Goal: Transaction & Acquisition: Book appointment/travel/reservation

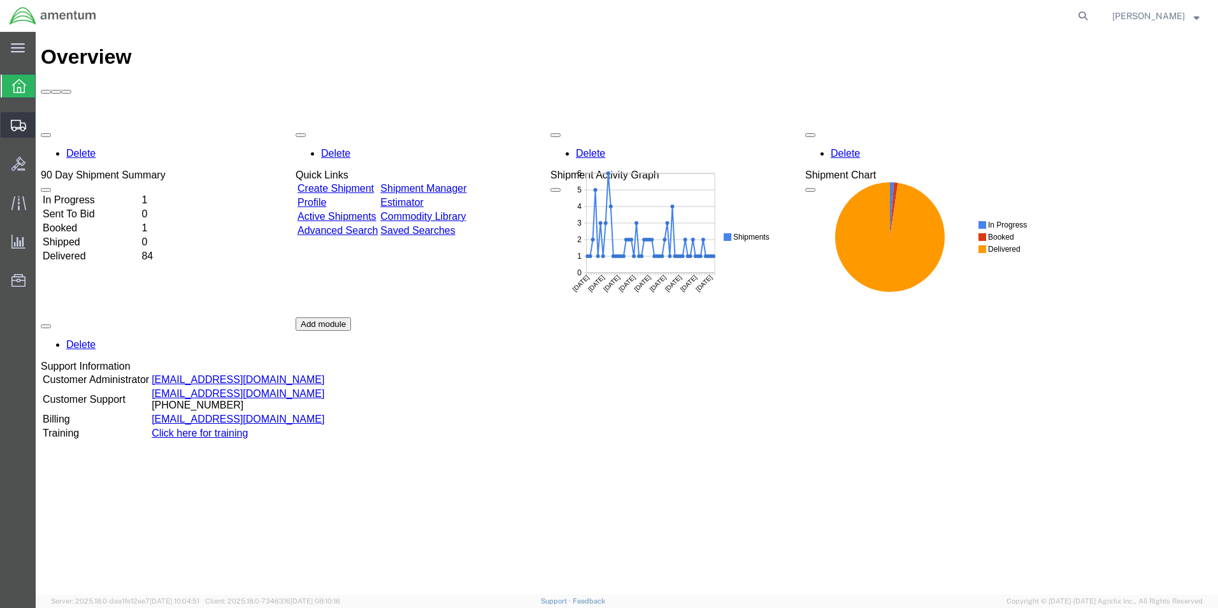
click at [44, 124] on span "Shipments" at bounding box center [39, 124] width 9 height 25
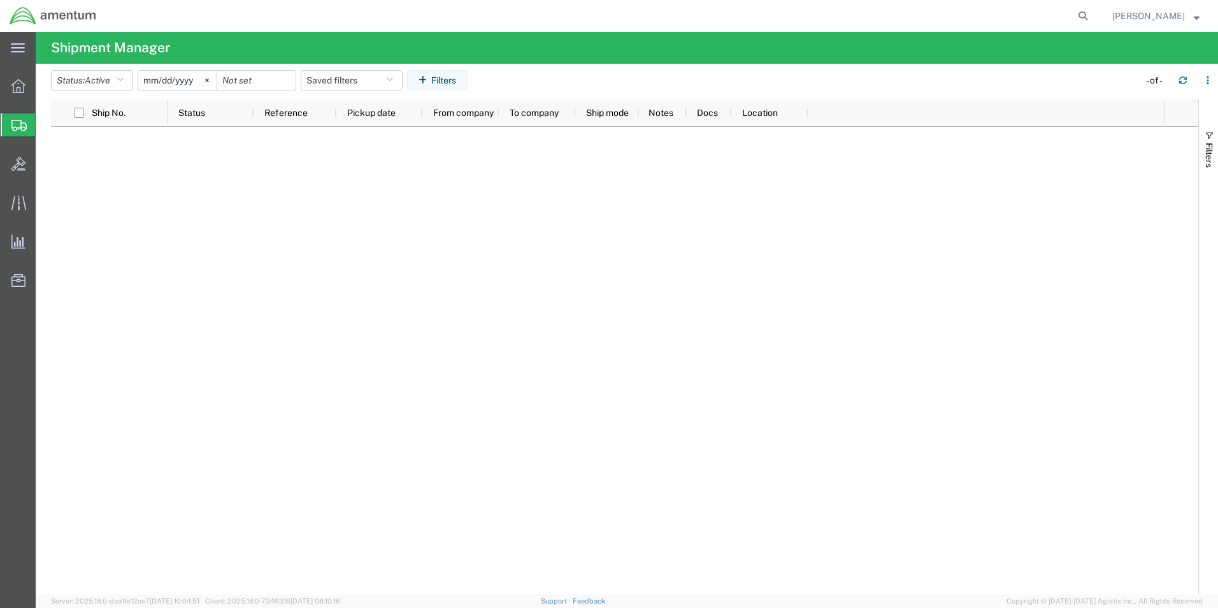
click at [0, 0] on span "Shipment Manager" at bounding box center [0, 0] width 0 height 0
click at [0, 0] on span "Create Shipment" at bounding box center [0, 0] width 0 height 0
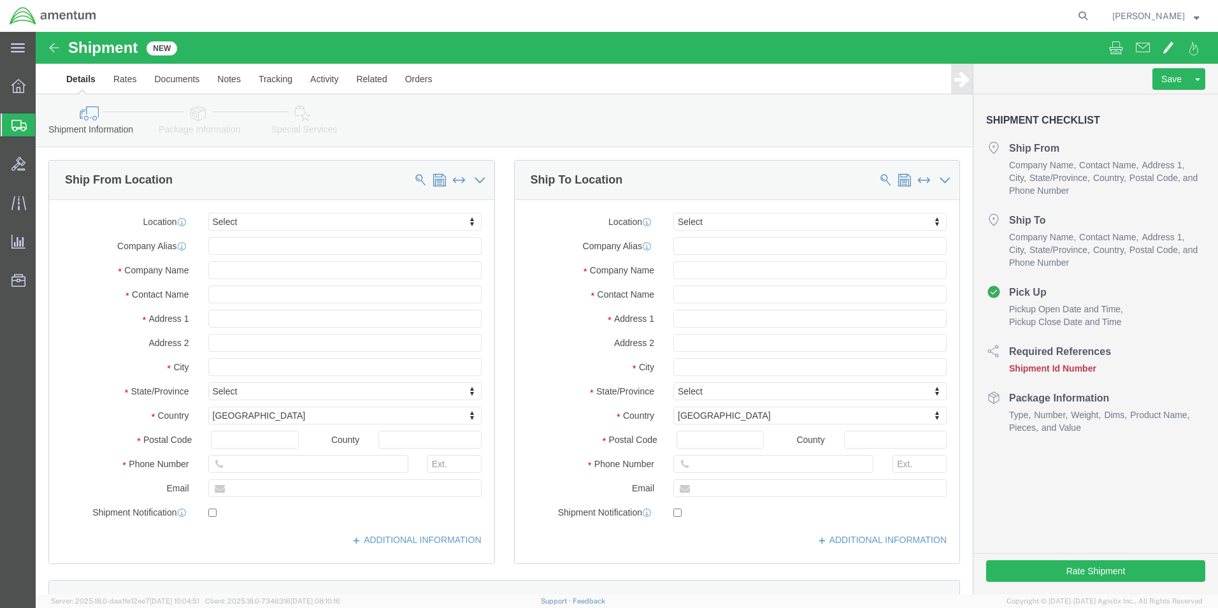
select select
type input "587"
select select "42705"
select select "MD"
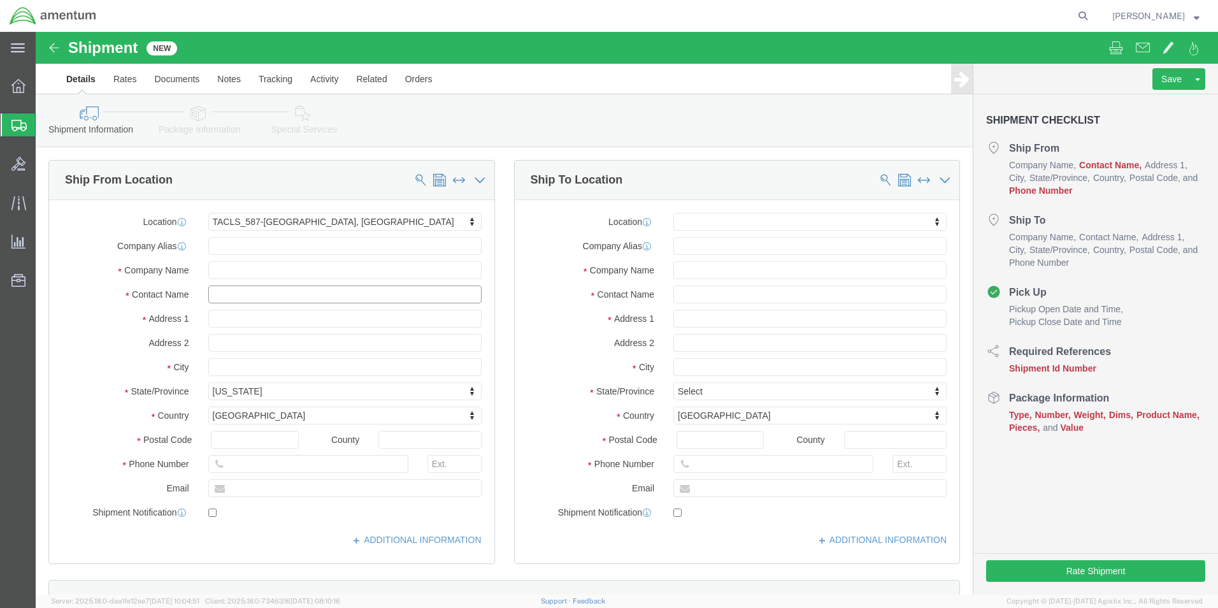
click input "text"
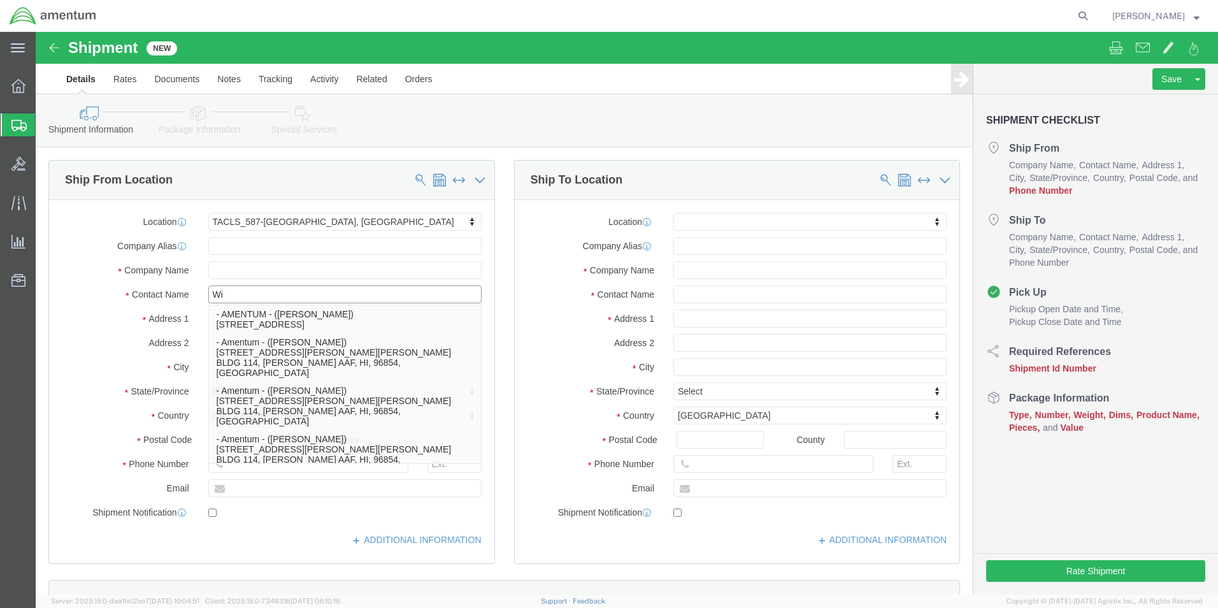
type input "W"
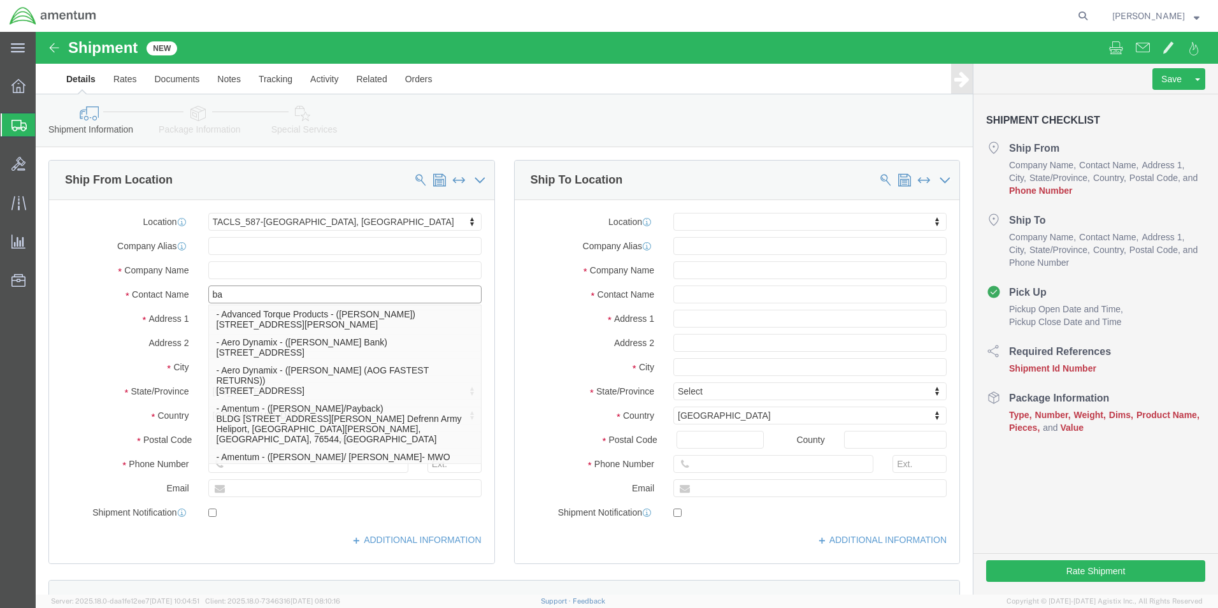
type input "b"
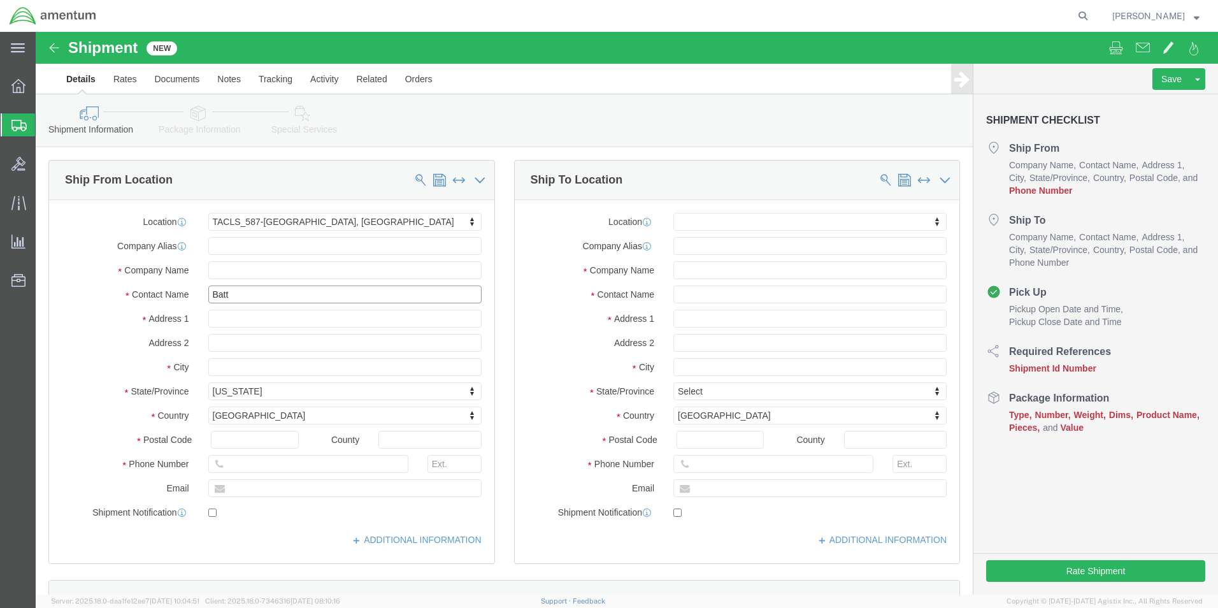
type input "[PERSON_NAME]"
click input "[PERSON_NAME]"
drag, startPoint x: 213, startPoint y: 261, endPoint x: 173, endPoint y: 260, distance: 40.1
click input "[PERSON_NAME]"
type input "[PERSON_NAME]"
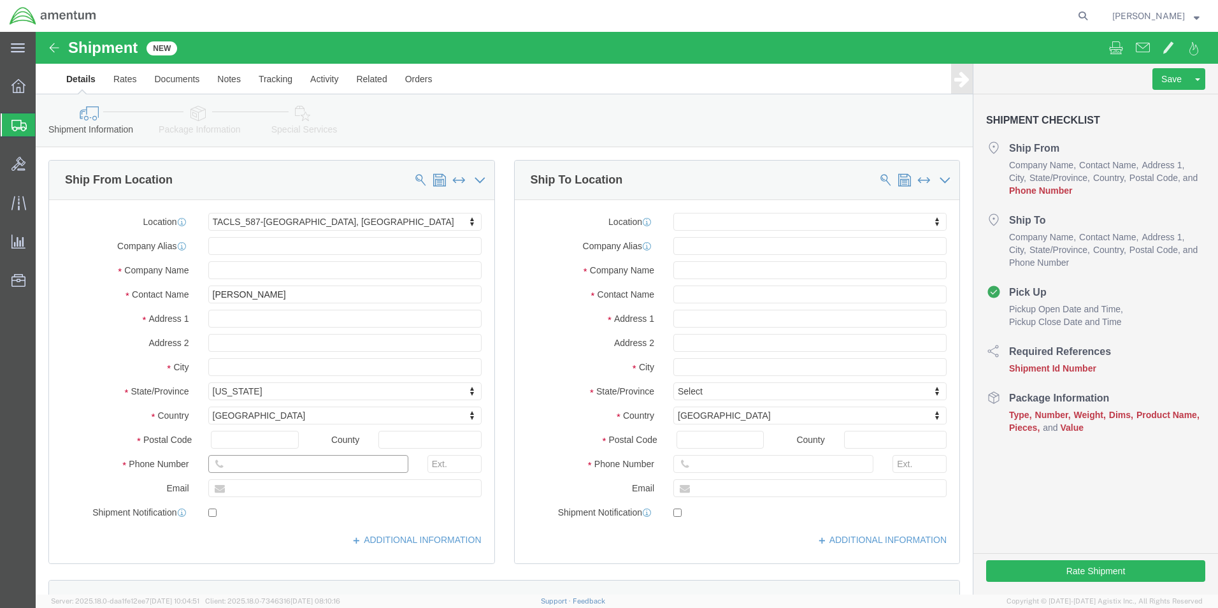
click input "text"
type input "[PHONE_NUMBER]"
click input "text"
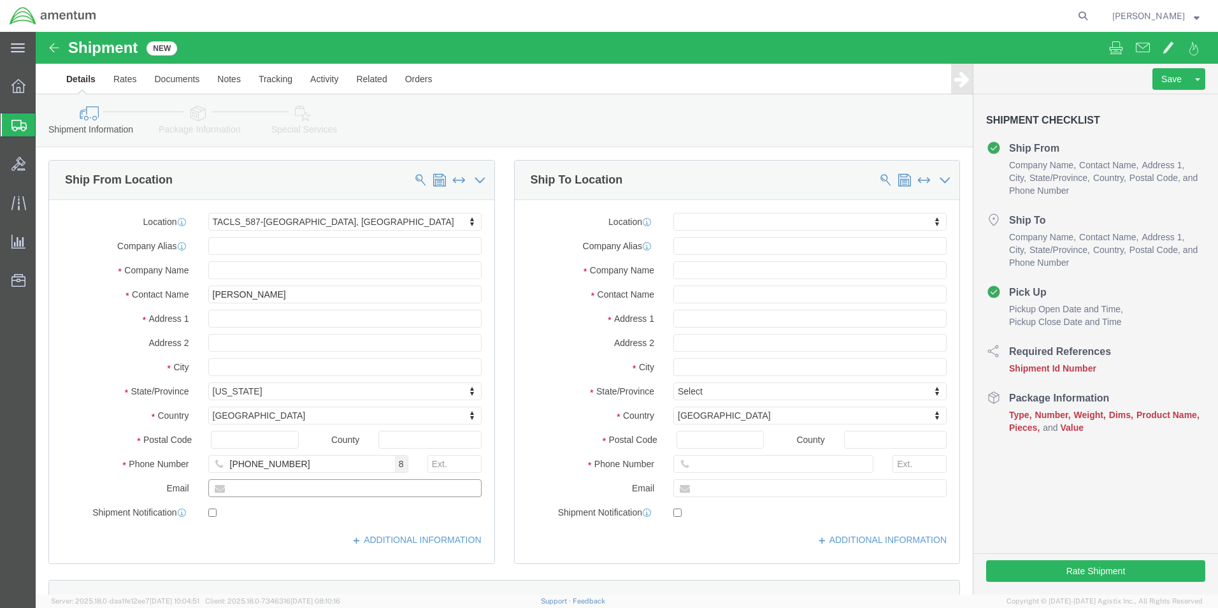
type input "[PERSON_NAME][EMAIL_ADDRESS][PERSON_NAME][DOMAIN_NAME]"
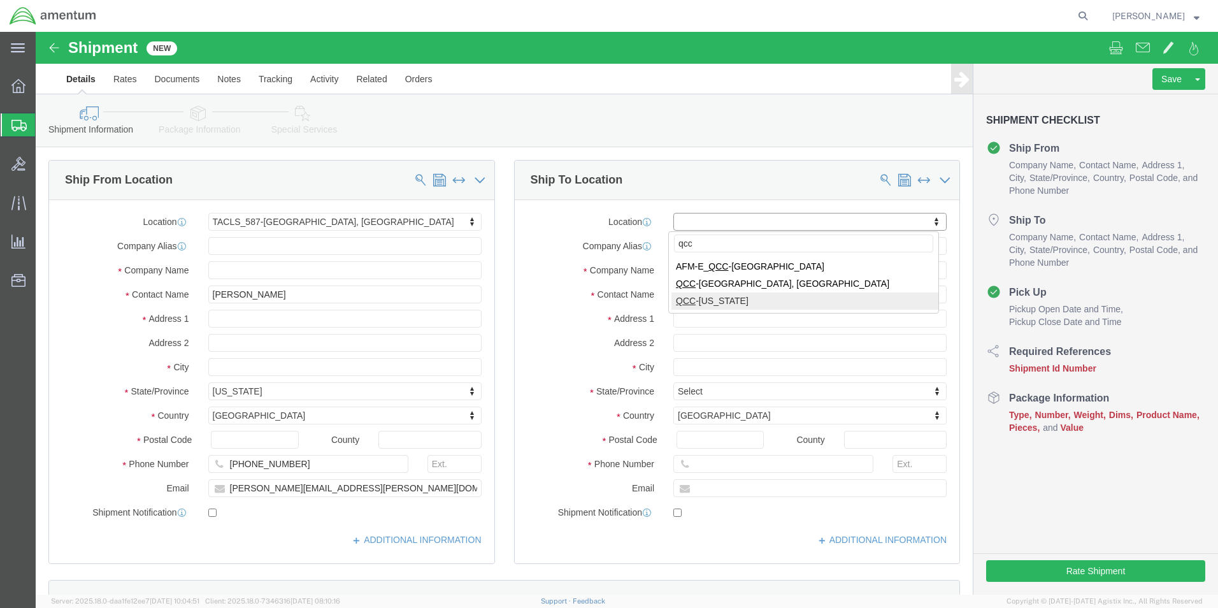
type input "qcc"
select select "42668"
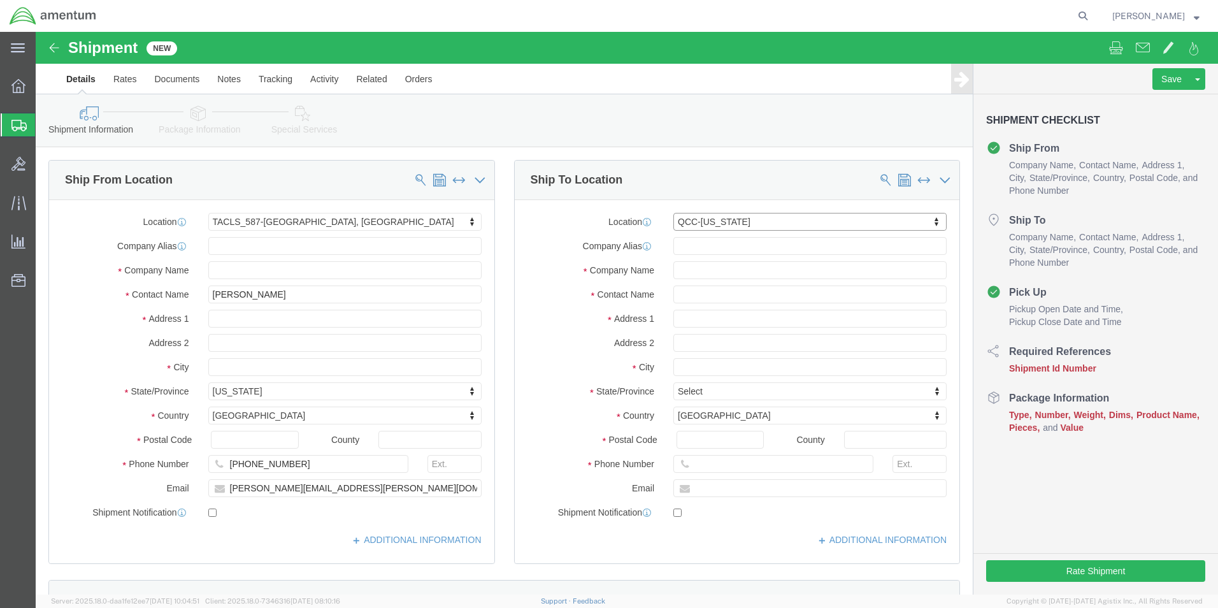
select select "[GEOGRAPHIC_DATA]"
click label "Address 2"
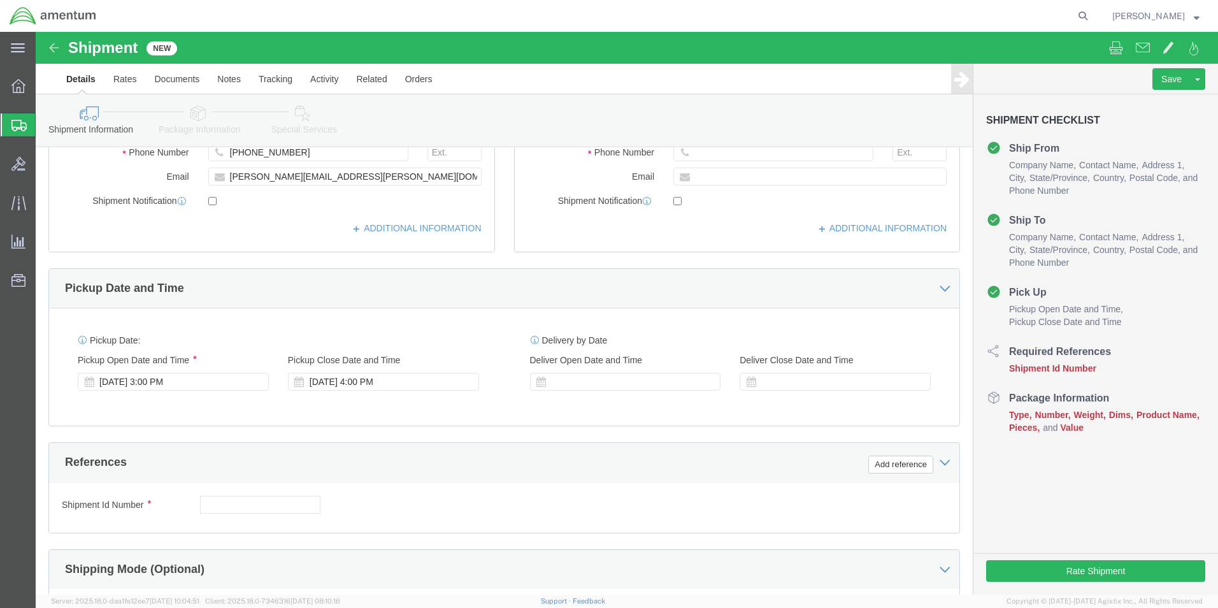
scroll to position [318, 0]
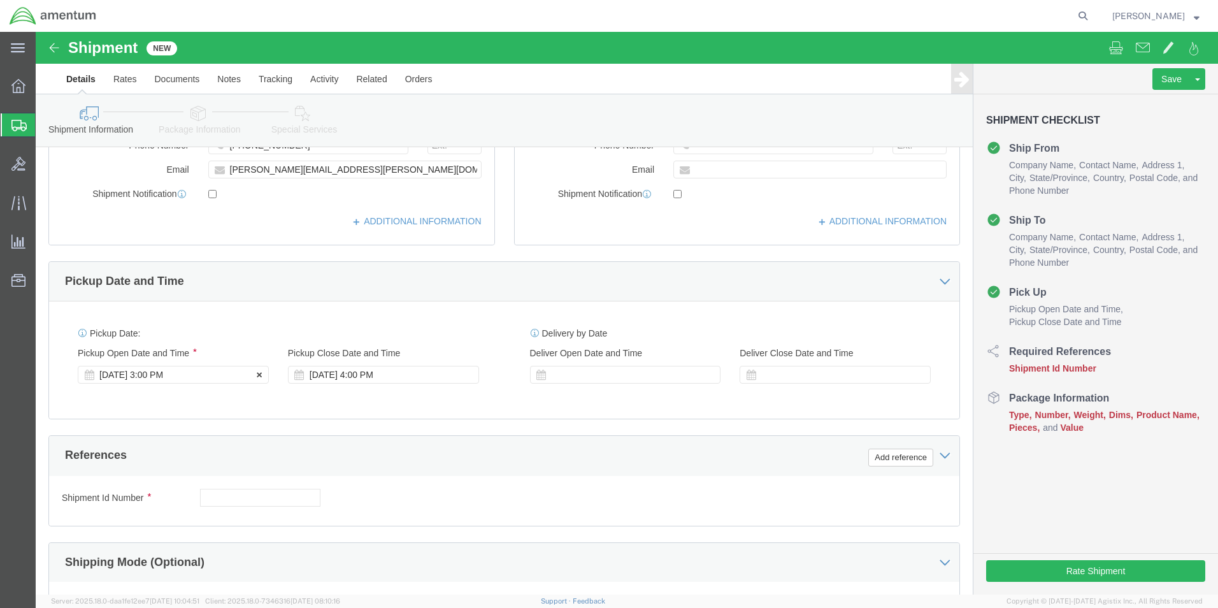
click div "[DATE] 3:00 PM"
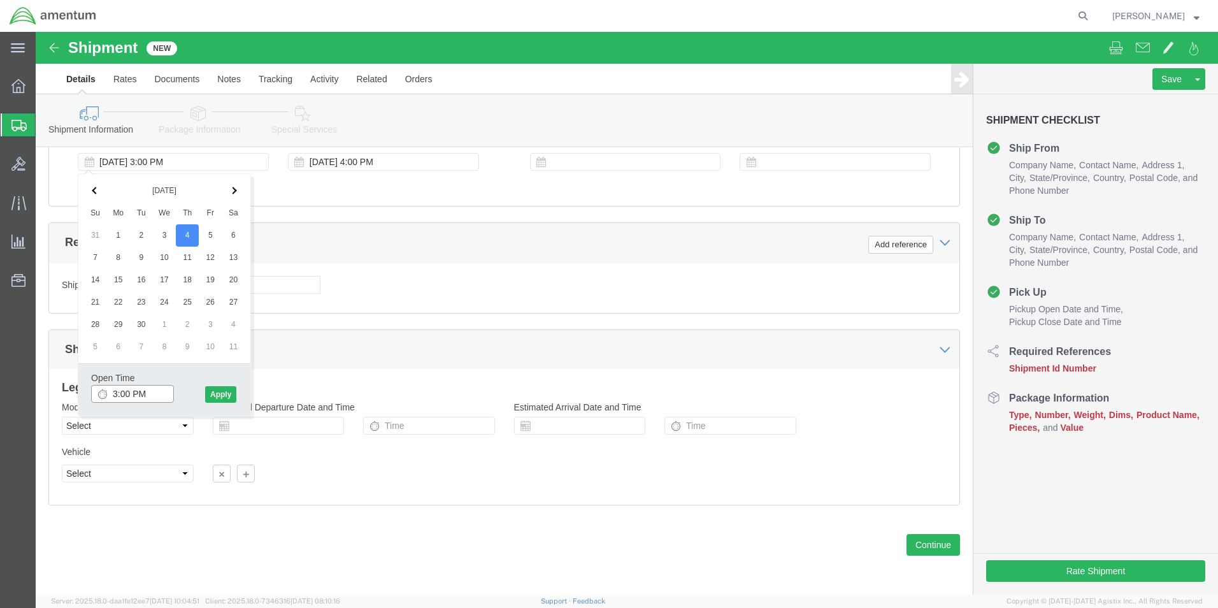
click input "3:00 PM"
click input "8:00 PM"
type input "8:00 am"
click button "Apply"
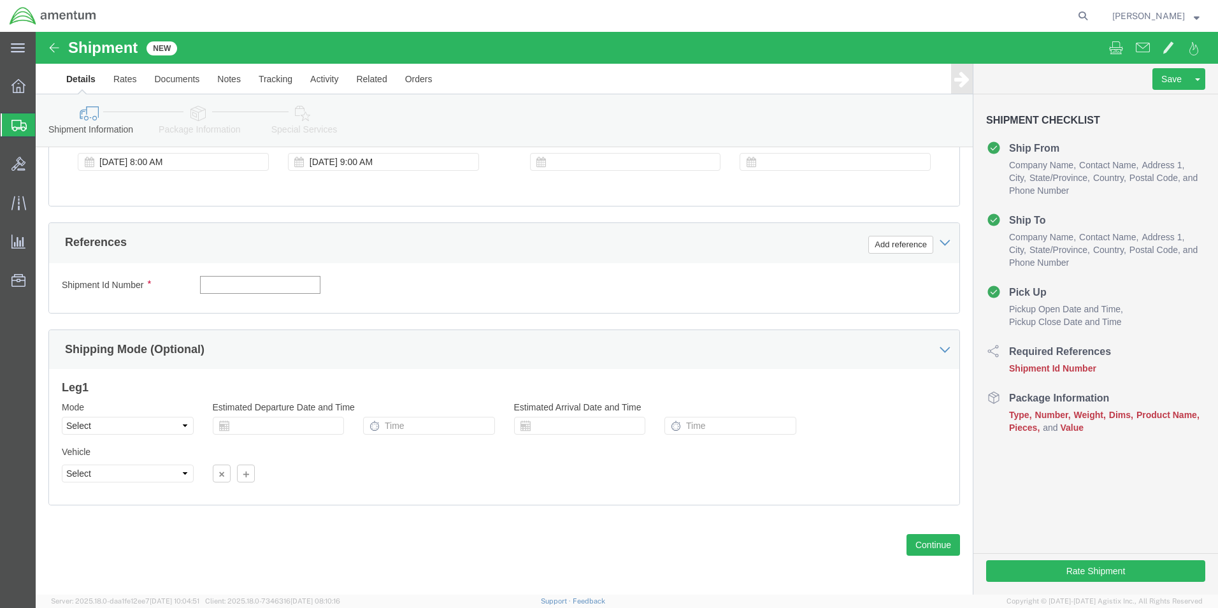
click input "text"
type input "TACLS76274"
click div
click button "Continue"
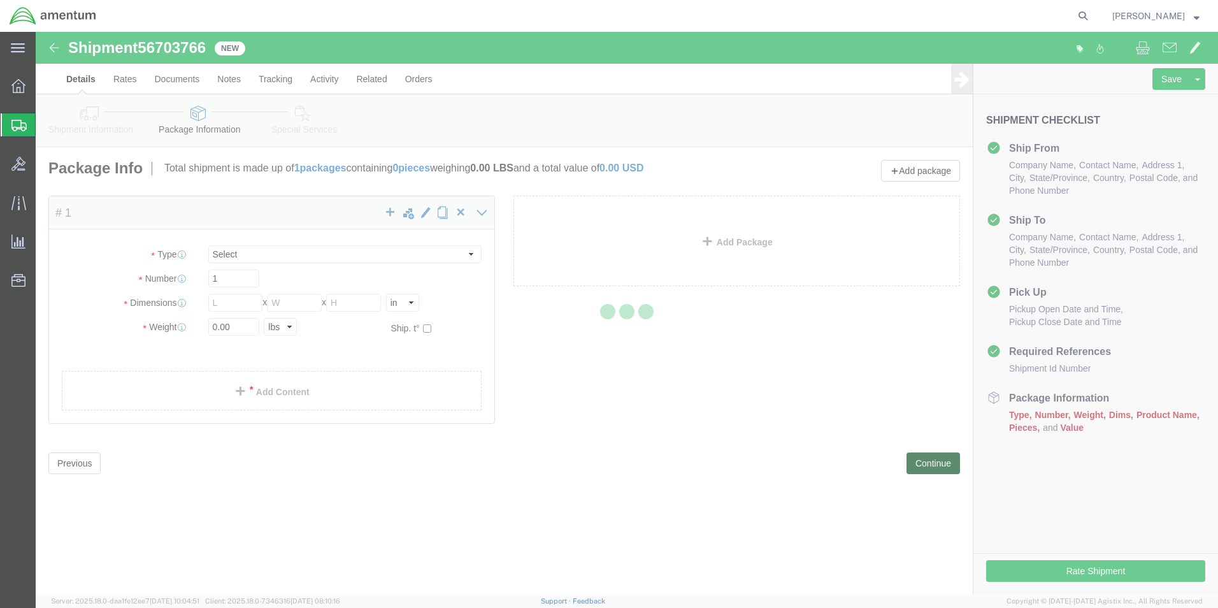
select select "CBOX"
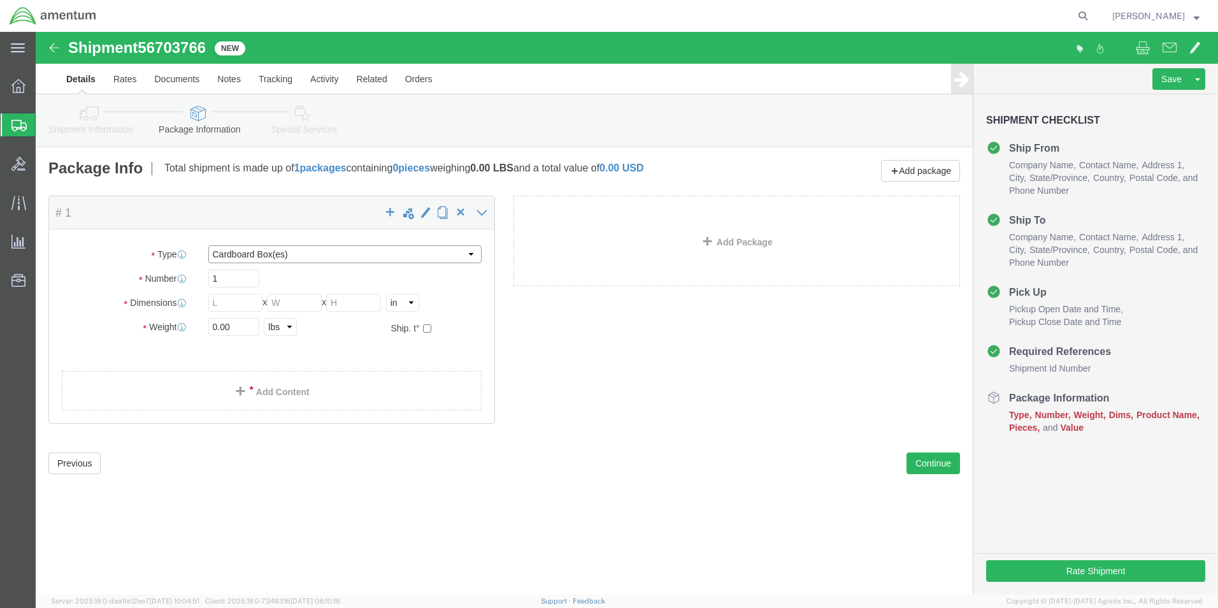
click select "Select BCK Boxes Bale(s) Basket(s) Bolt(s) Bottle(s) Buckets Bulk Bundle(s) Can…"
click input "text"
type input "10"
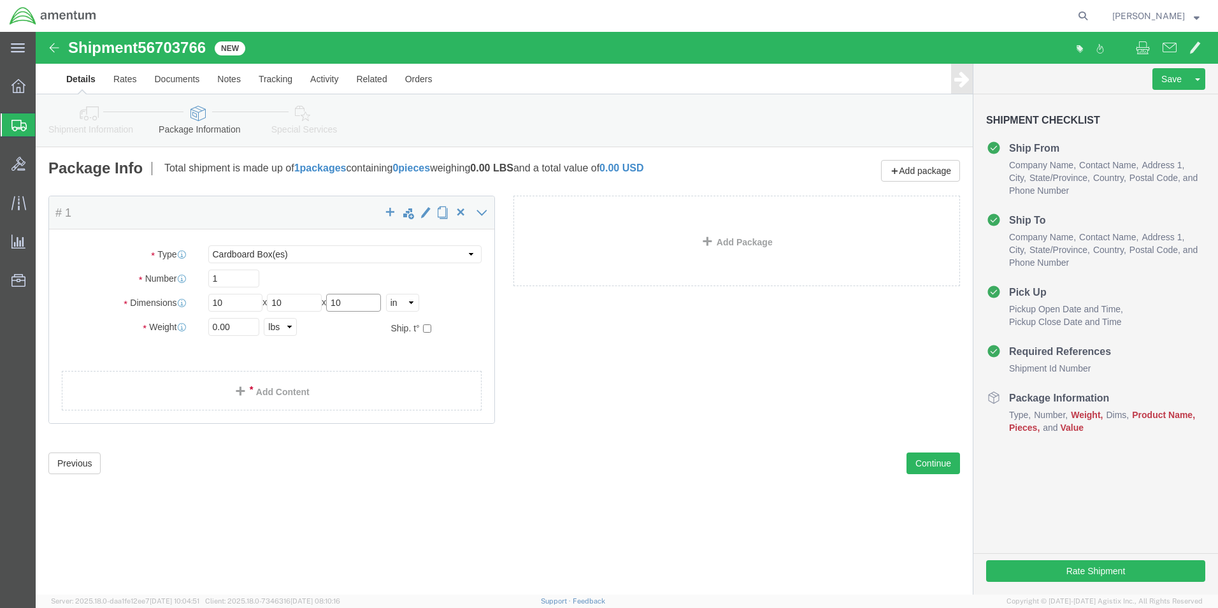
type input "10"
type input "3.0"
click link "Add Content"
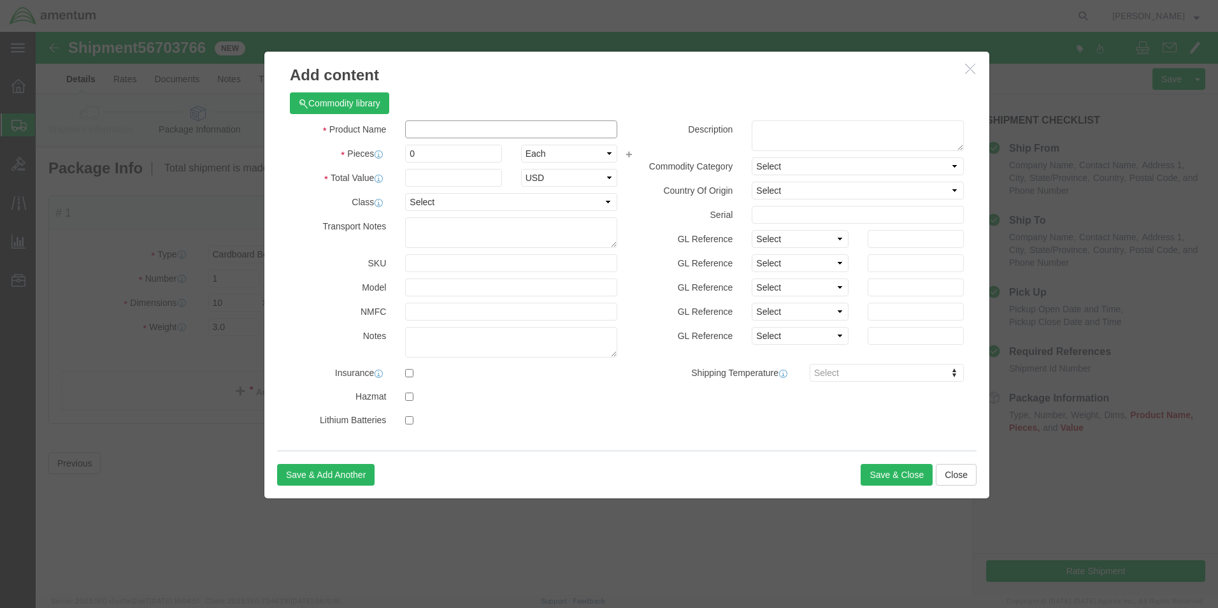
click input "text"
type input "Valve Assy"
type input "1"
click input "text"
type input "500"
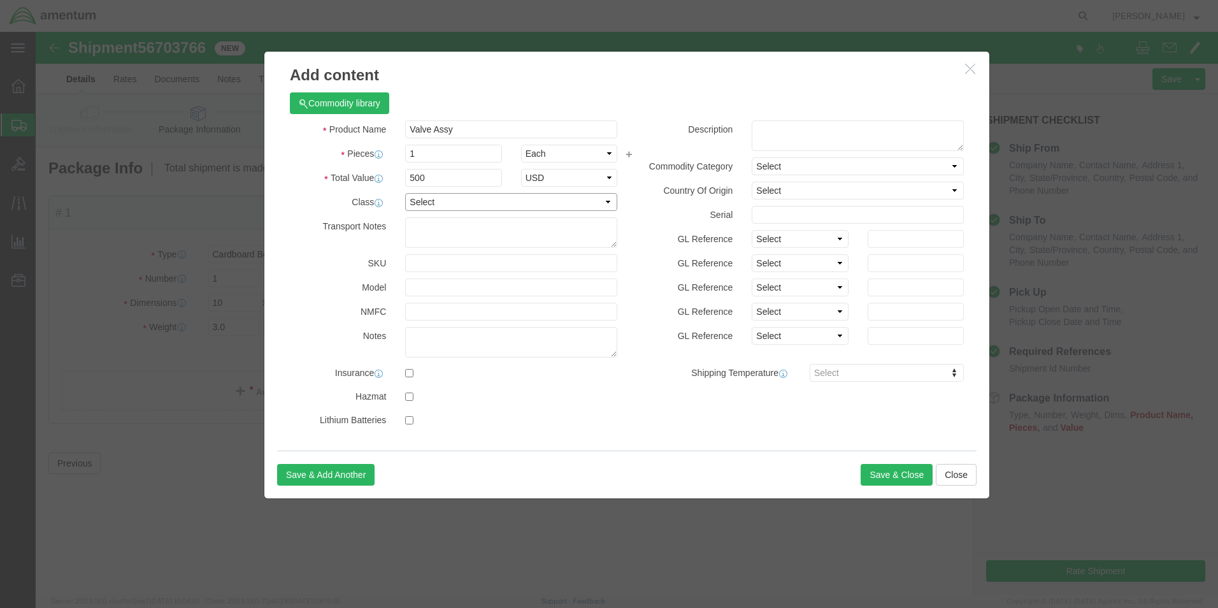
click select "Select 50 55 60 65 70 85 92.5 100 125 175 250 300 400"
click button "Save & Close"
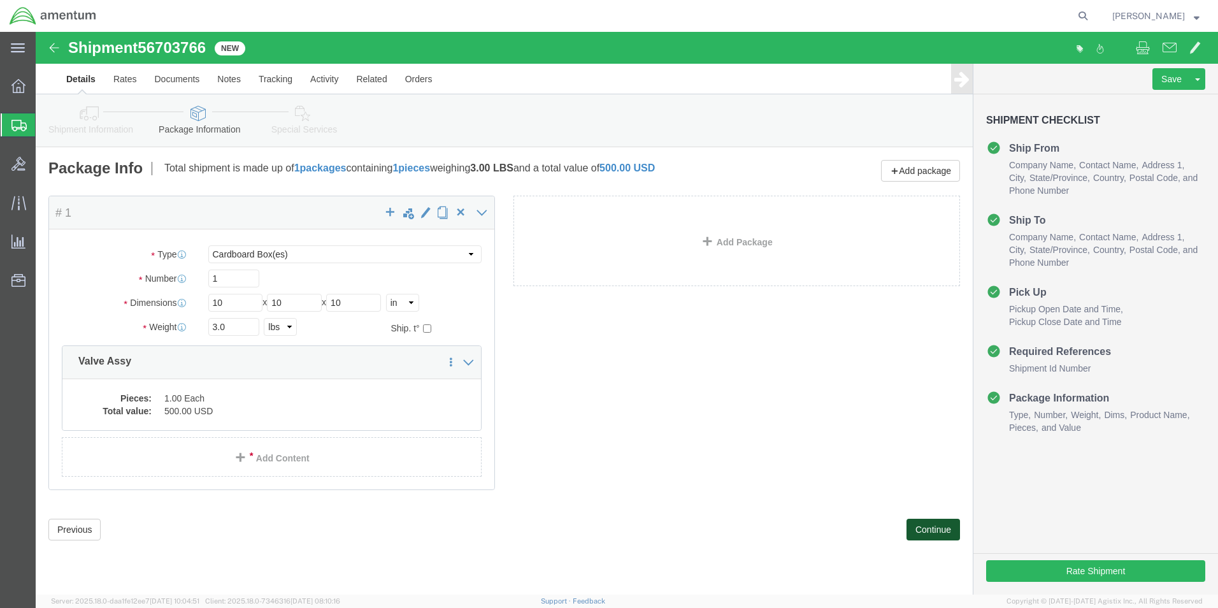
click button "Continue"
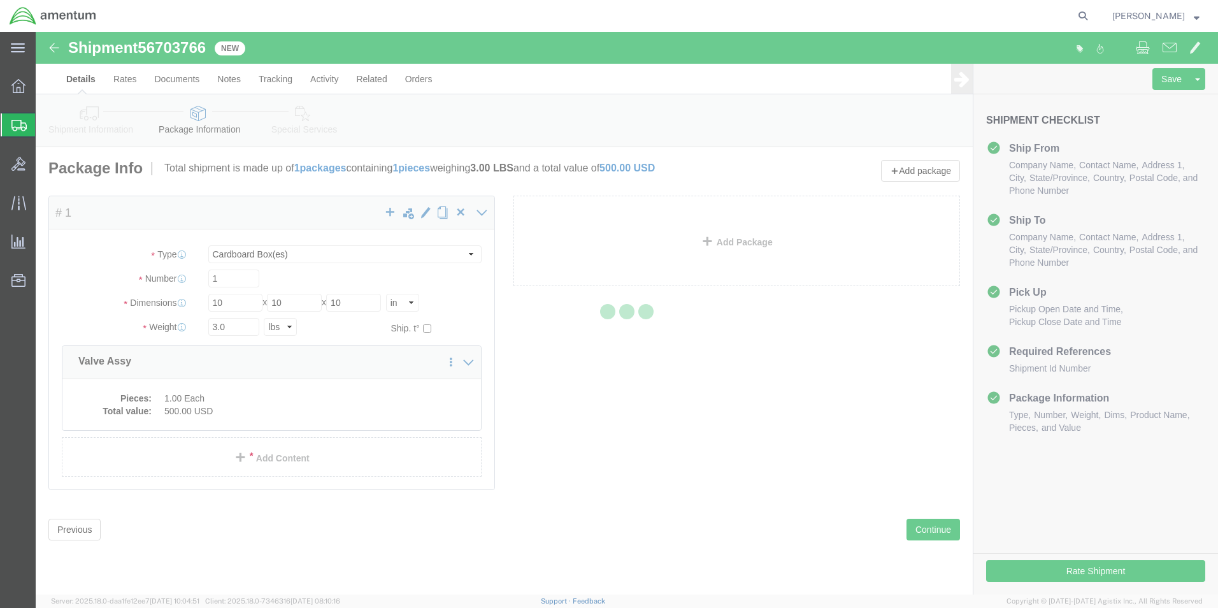
select select
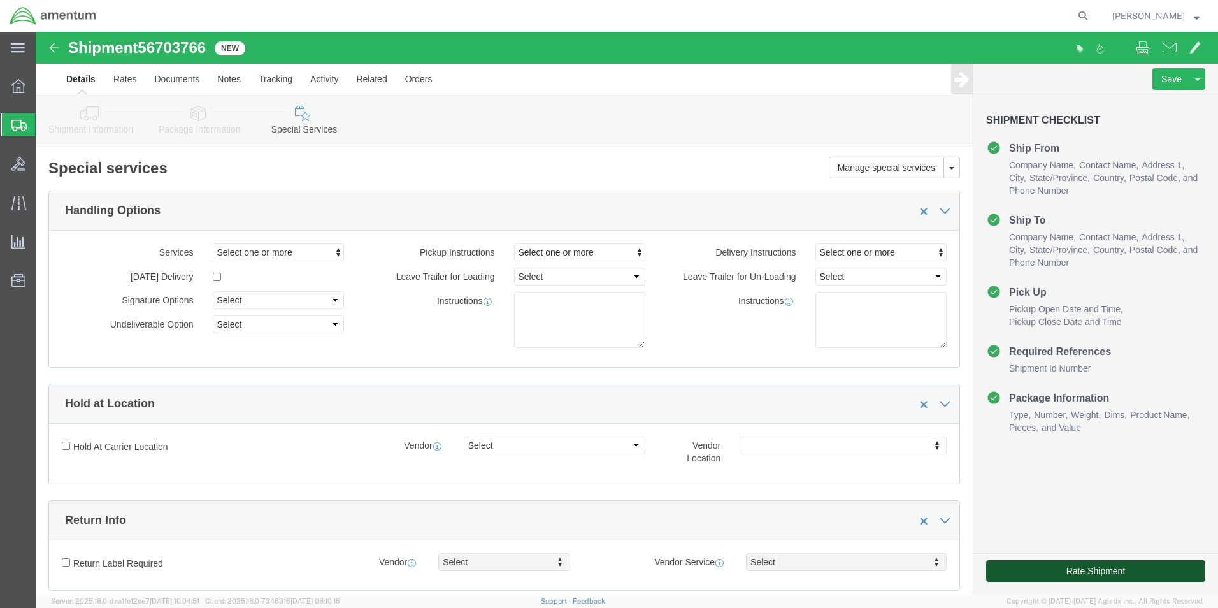
click button "Rate Shipment"
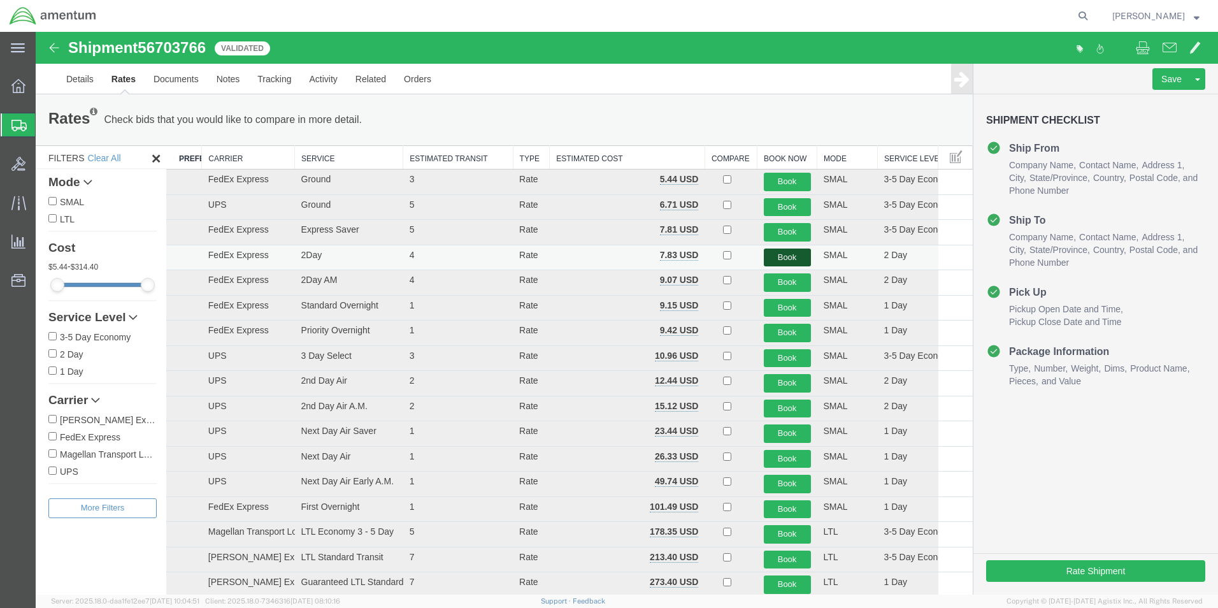
click at [782, 258] on button "Book" at bounding box center [787, 257] width 47 height 18
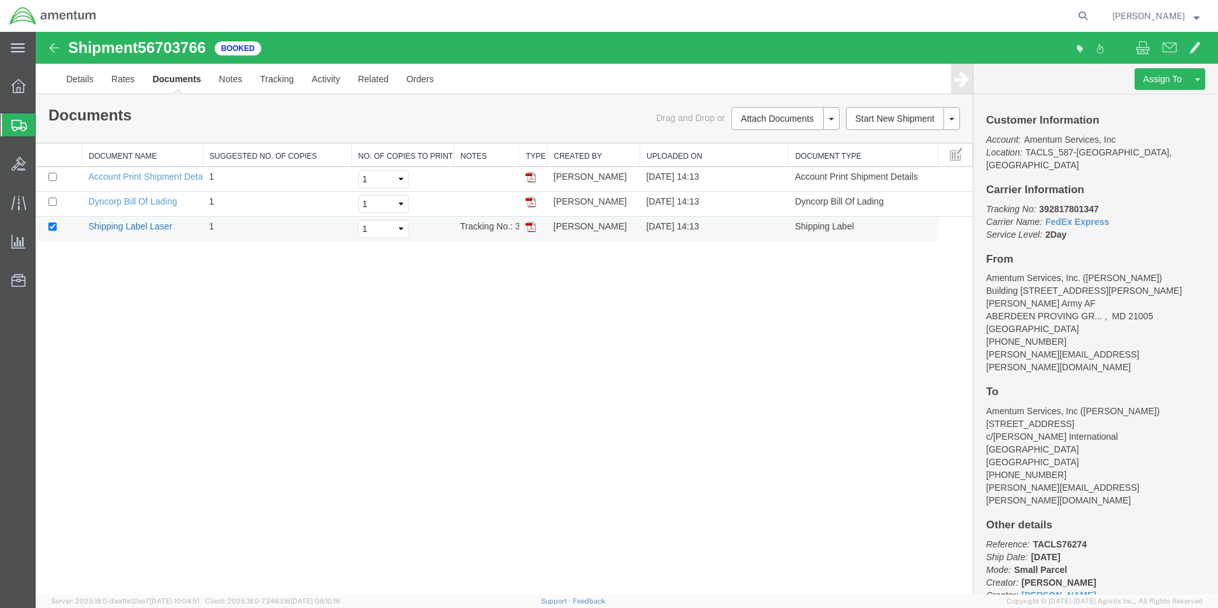
click at [169, 229] on link "Shipping Label Laser" at bounding box center [131, 226] width 84 height 10
